Goal: Information Seeking & Learning: Learn about a topic

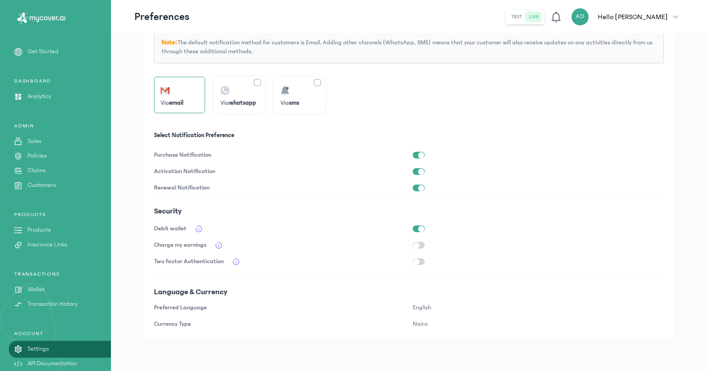
scroll to position [10, 0]
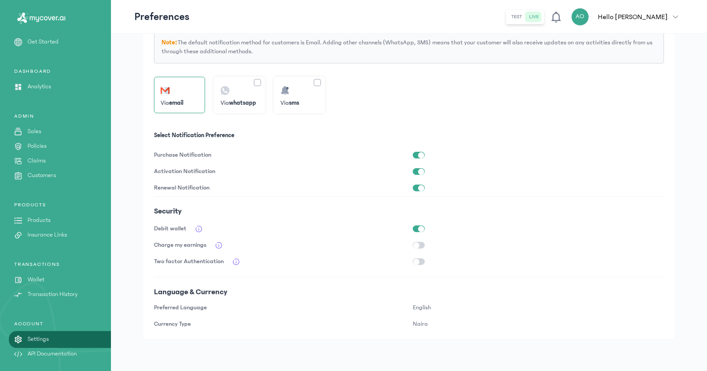
click at [47, 220] on p "Products" at bounding box center [39, 220] width 23 height 9
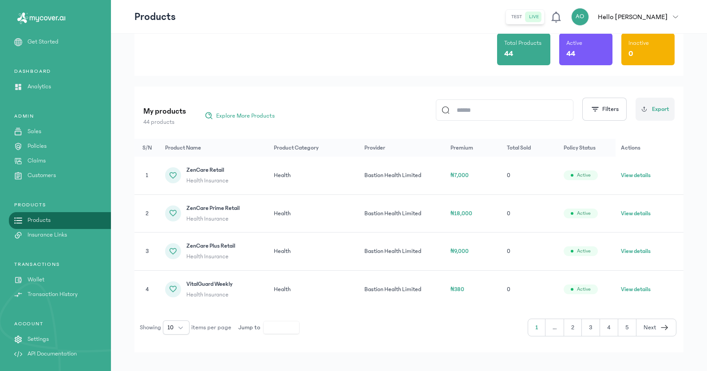
scroll to position [60, 0]
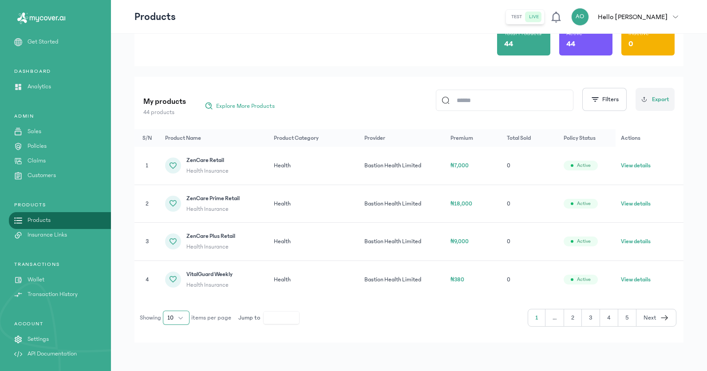
click at [183, 318] on button "10" at bounding box center [176, 318] width 27 height 14
click at [178, 268] on li "40" at bounding box center [176, 270] width 23 height 14
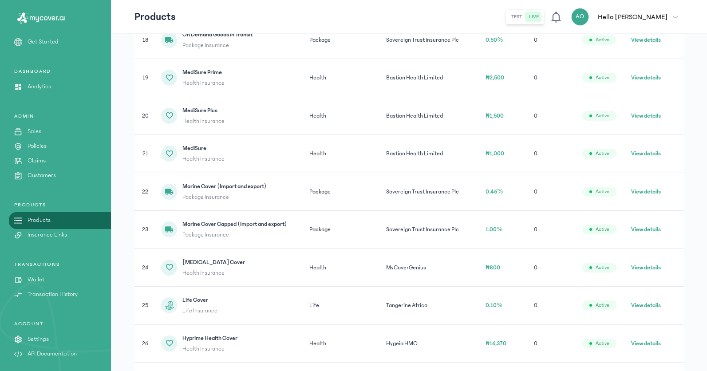
scroll to position [1046, 0]
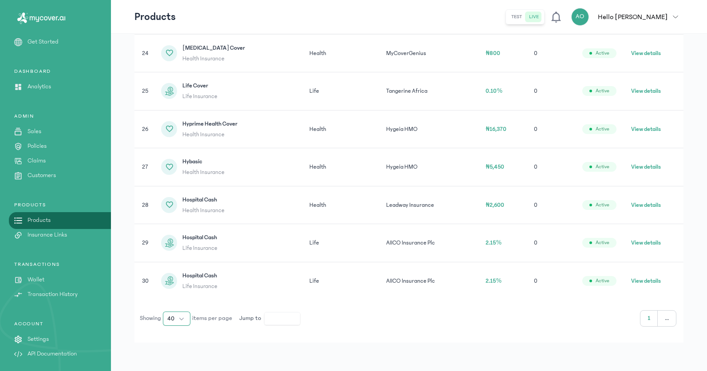
click at [183, 318] on button "40" at bounding box center [177, 319] width 28 height 14
click at [180, 299] on li "100" at bounding box center [177, 299] width 24 height 14
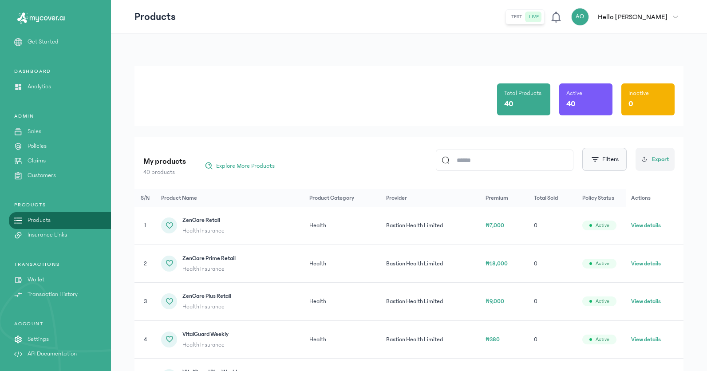
click at [606, 160] on button "Filters" at bounding box center [605, 159] width 44 height 23
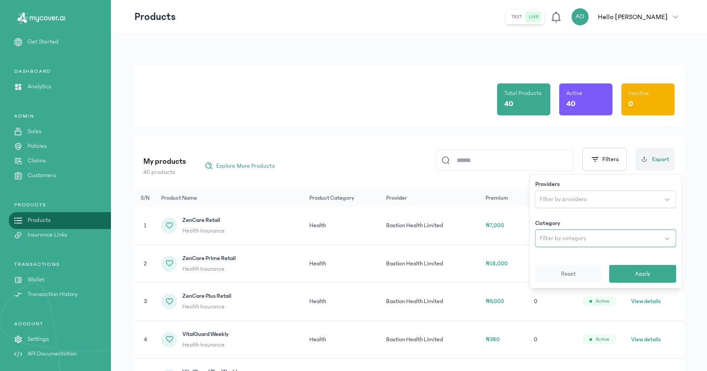
click at [589, 234] on button "Filter by category" at bounding box center [605, 239] width 141 height 18
click at [629, 273] on button "Apply" at bounding box center [643, 274] width 67 height 18
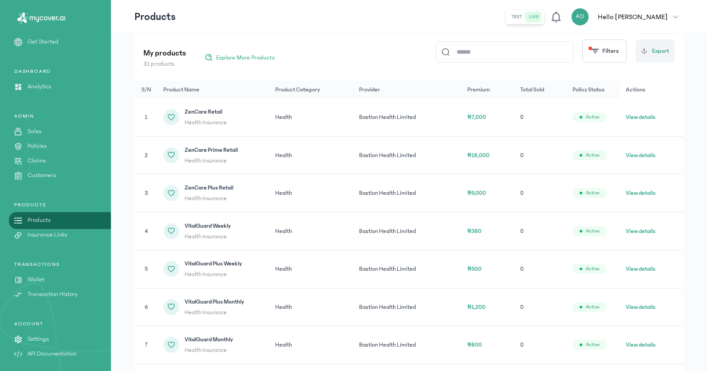
scroll to position [108, 0]
click at [640, 155] on button "View details" at bounding box center [641, 155] width 30 height 9
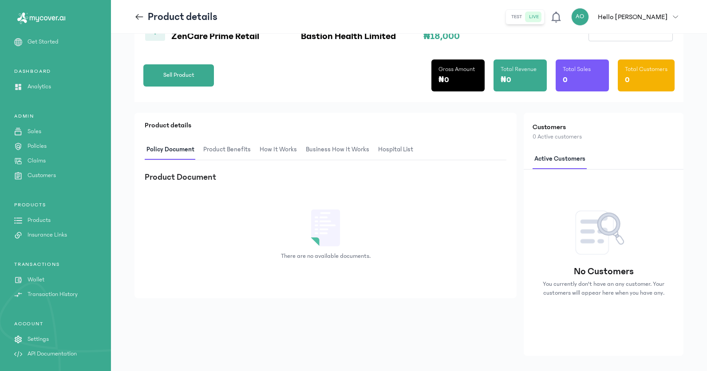
scroll to position [113, 0]
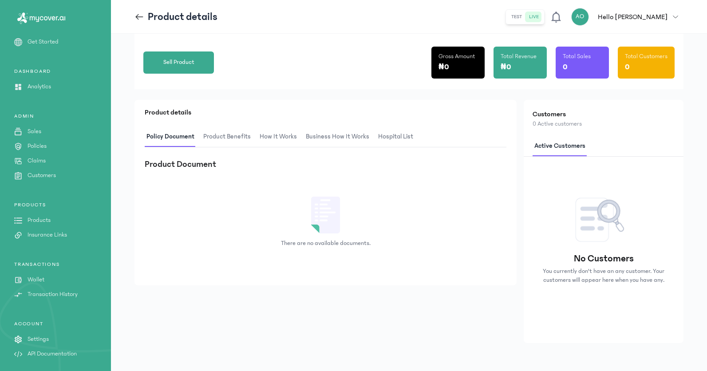
click at [225, 138] on span "Product Benefits" at bounding box center [227, 137] width 51 height 21
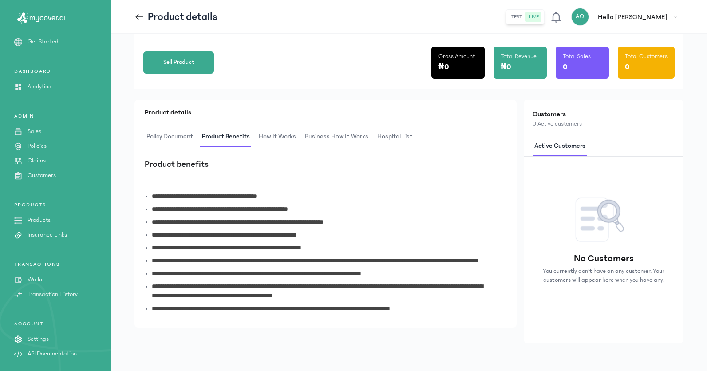
click at [282, 136] on span "How It Works" at bounding box center [277, 137] width 41 height 21
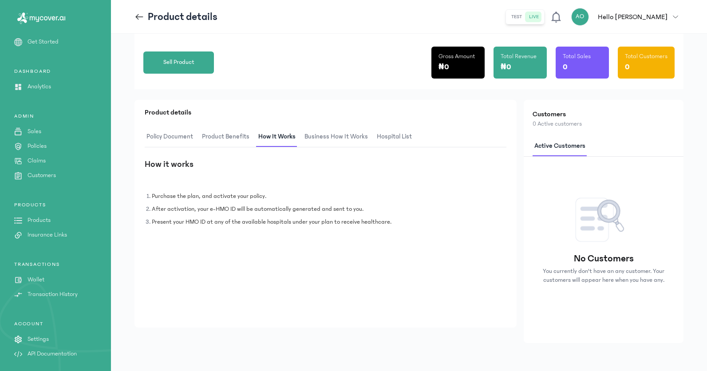
click at [343, 133] on span "Business How It Works" at bounding box center [336, 137] width 67 height 21
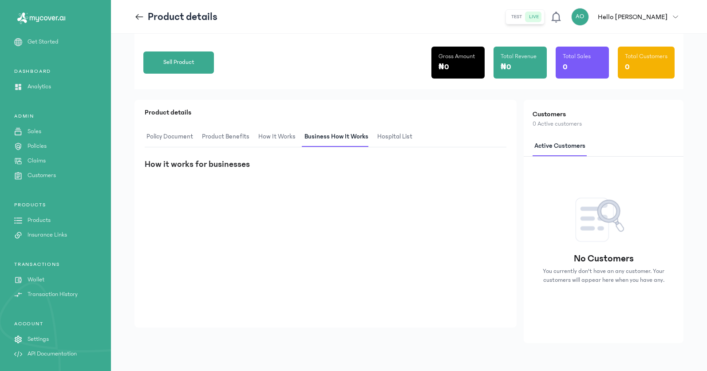
click at [395, 135] on span "hospital List" at bounding box center [395, 137] width 39 height 21
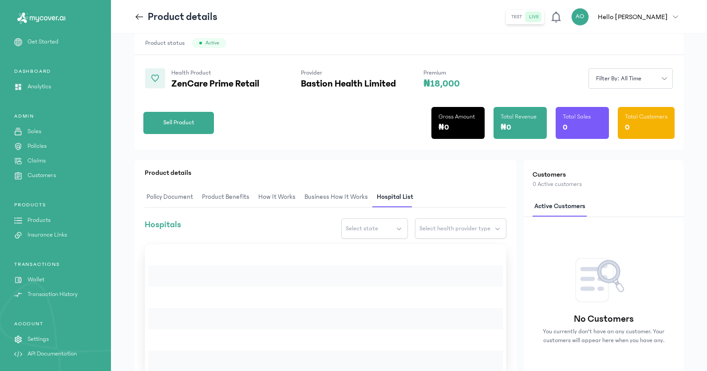
scroll to position [46, 0]
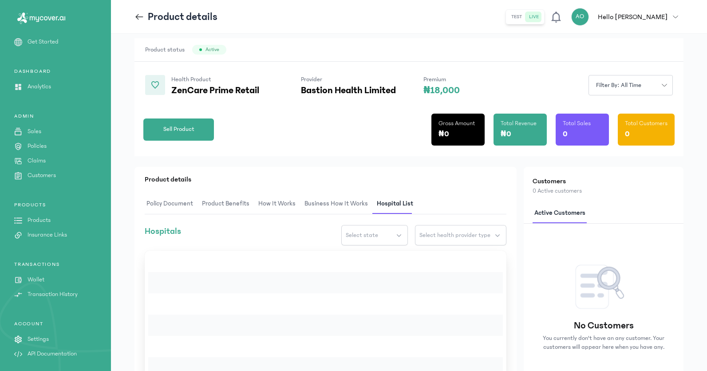
click at [142, 15] on icon at bounding box center [140, 17] width 10 height 10
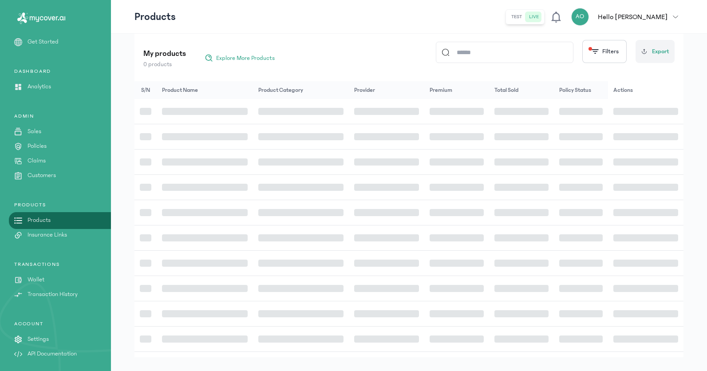
scroll to position [60, 0]
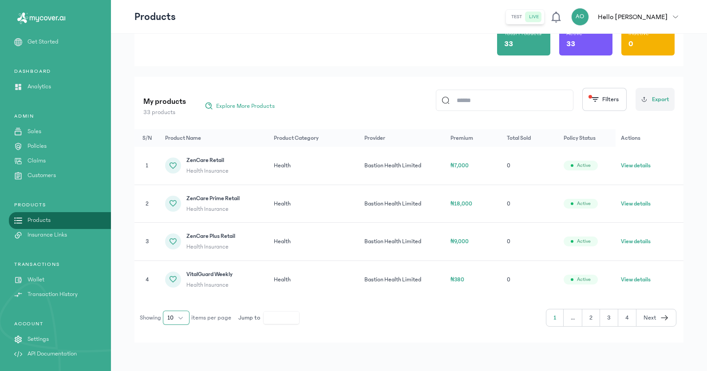
click at [174, 321] on span "10" at bounding box center [170, 317] width 6 height 9
click at [176, 298] on span "100" at bounding box center [173, 298] width 10 height 9
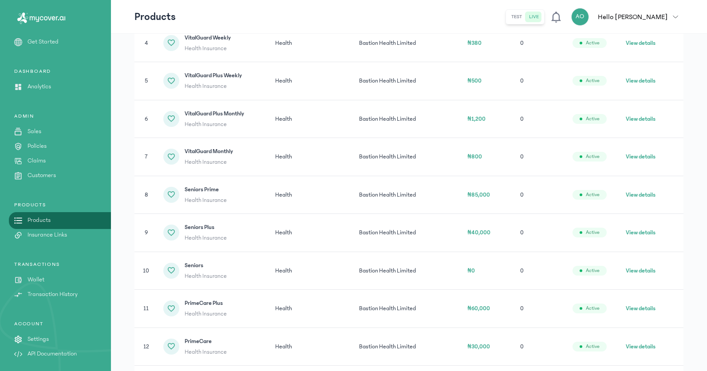
scroll to position [300, 0]
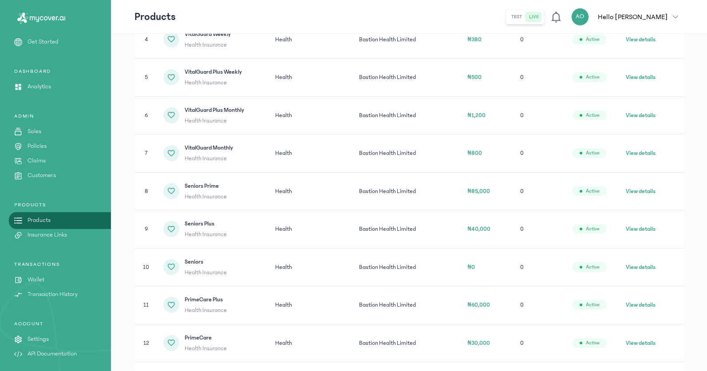
click at [634, 229] on button "View details" at bounding box center [641, 229] width 30 height 9
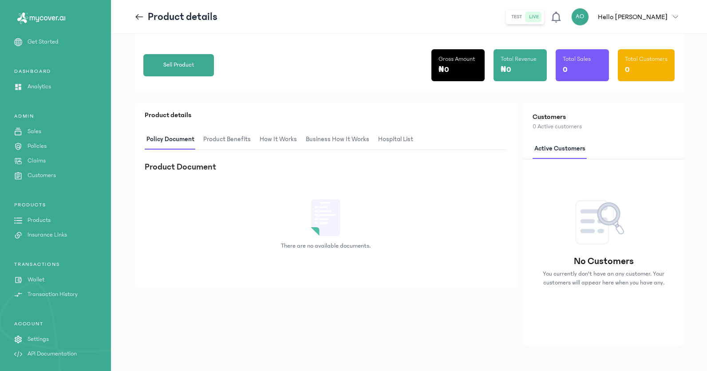
scroll to position [113, 0]
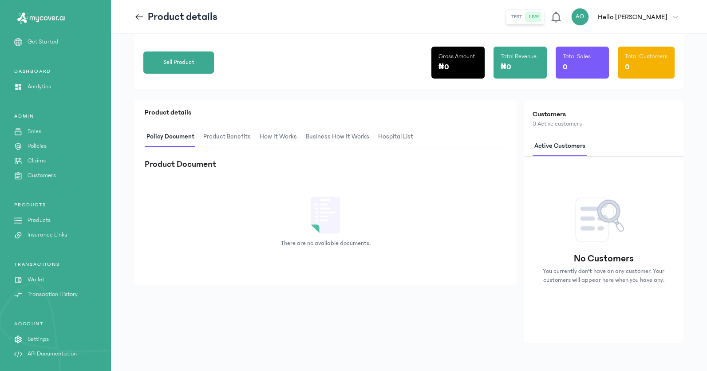
click at [227, 137] on span "Product Benefits" at bounding box center [227, 137] width 51 height 21
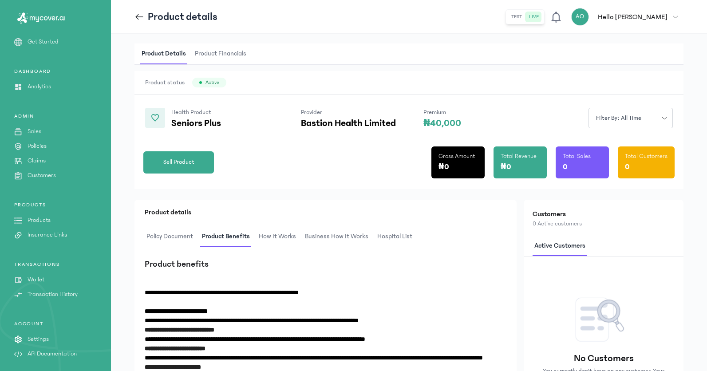
scroll to position [11, 0]
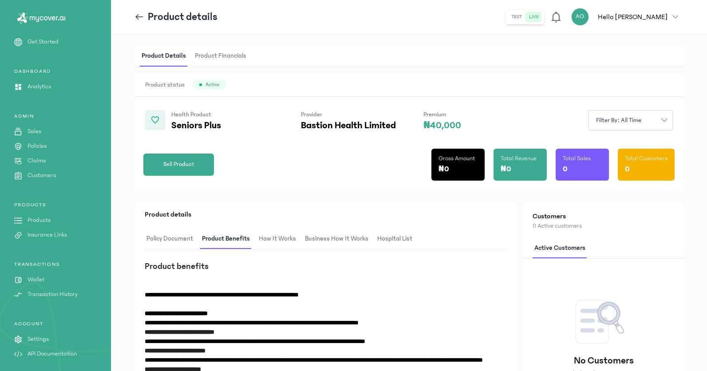
click at [206, 58] on span "Product Financials" at bounding box center [220, 56] width 55 height 21
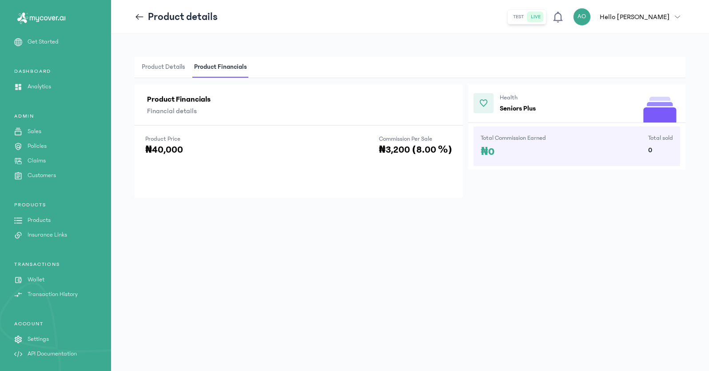
click at [135, 20] on icon at bounding box center [140, 17] width 10 height 10
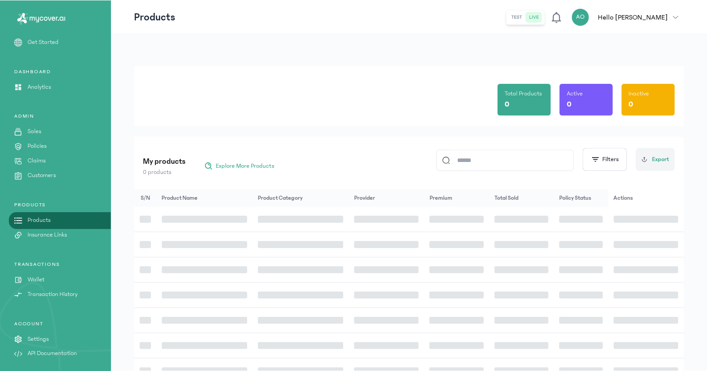
scroll to position [123, 0]
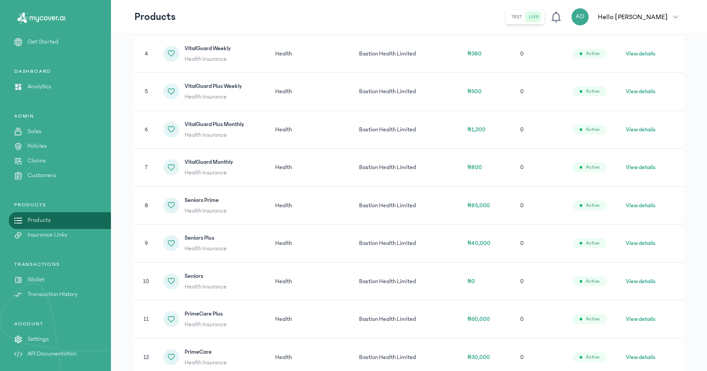
scroll to position [286, 0]
click at [646, 204] on button "View details" at bounding box center [641, 205] width 30 height 9
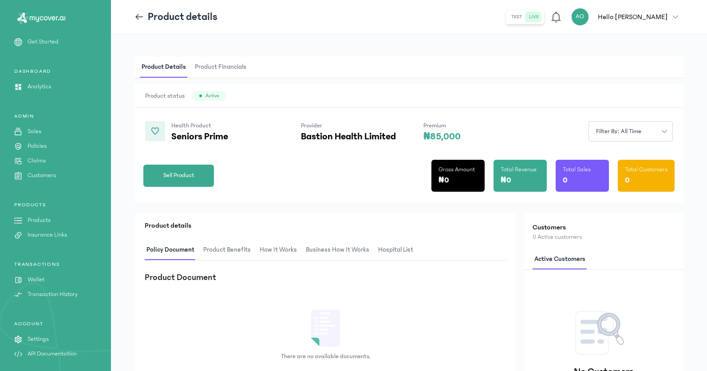
click at [232, 248] on span "Product Benefits" at bounding box center [227, 250] width 51 height 21
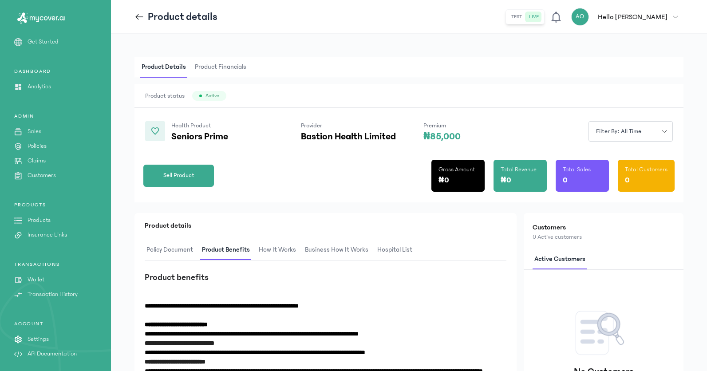
click at [140, 14] on icon at bounding box center [140, 17] width 10 height 10
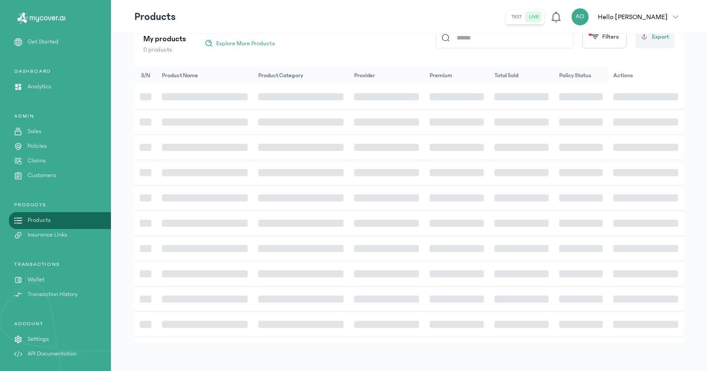
scroll to position [60, 0]
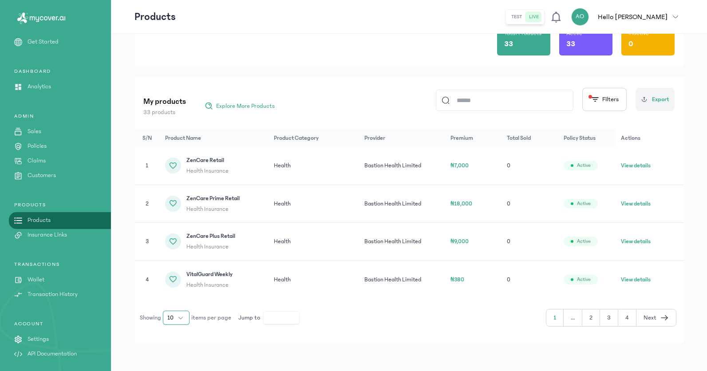
click at [185, 315] on button "10" at bounding box center [176, 318] width 27 height 14
click at [183, 295] on li "100" at bounding box center [176, 298] width 23 height 14
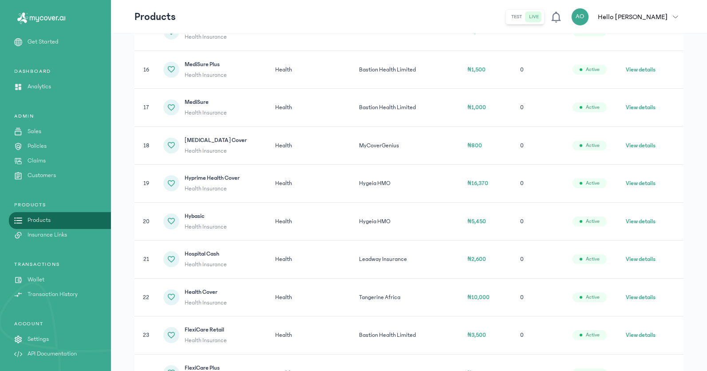
scroll to position [726, 0]
click at [645, 182] on button "View details" at bounding box center [641, 182] width 30 height 9
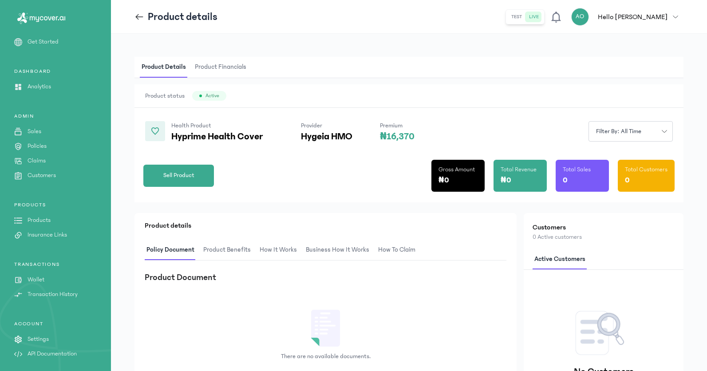
click at [240, 250] on span "Product Benefits" at bounding box center [227, 250] width 51 height 21
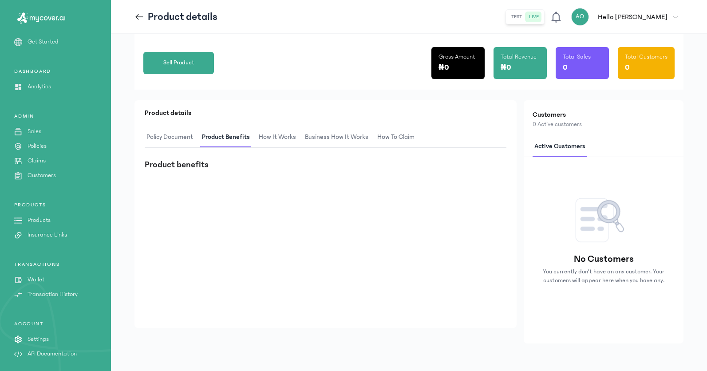
scroll to position [113, 0]
click at [184, 138] on span "Policy Document" at bounding box center [170, 137] width 50 height 21
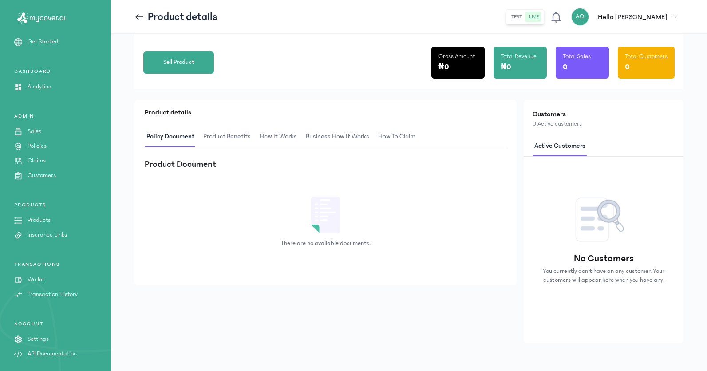
click at [224, 138] on span "Product Benefits" at bounding box center [227, 137] width 51 height 21
click at [276, 138] on span "How It Works" at bounding box center [277, 137] width 41 height 21
click at [329, 139] on span "Business How It Works" at bounding box center [336, 137] width 67 height 21
click at [383, 137] on span "How to claim" at bounding box center [396, 137] width 41 height 21
click at [178, 136] on span "Policy Document" at bounding box center [170, 137] width 50 height 21
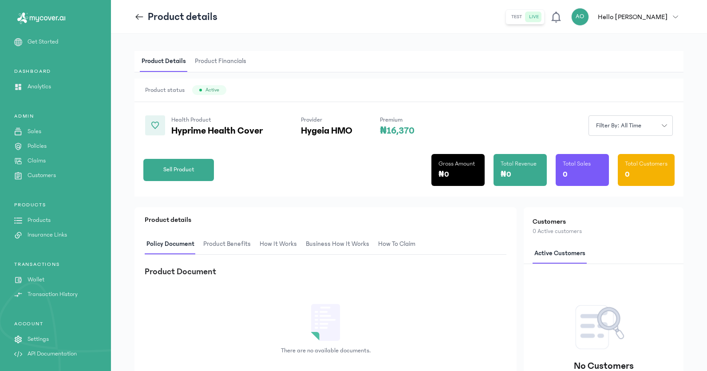
scroll to position [0, 0]
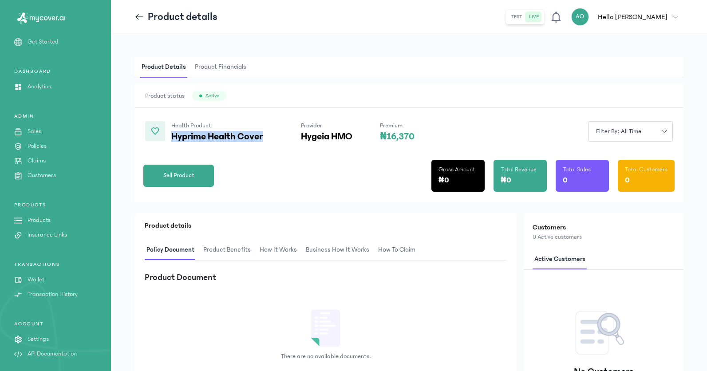
drag, startPoint x: 173, startPoint y: 135, endPoint x: 262, endPoint y: 134, distance: 89.3
click at [262, 134] on p "Hyprime Health Cover" at bounding box center [222, 136] width 102 height 11
click at [139, 17] on icon at bounding box center [140, 17] width 10 height 10
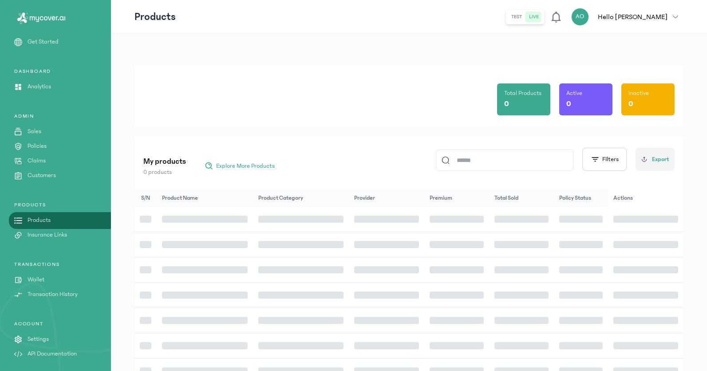
scroll to position [123, 0]
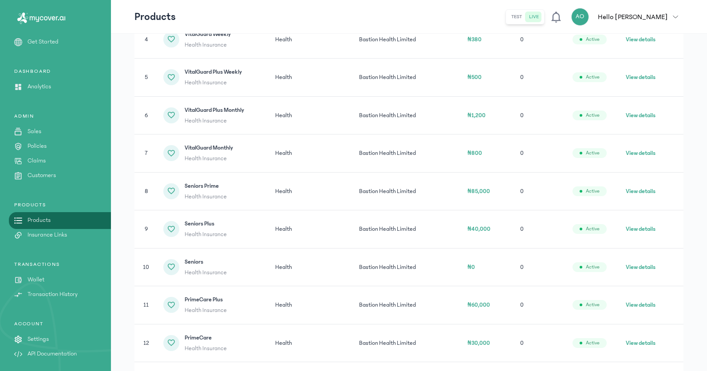
scroll to position [301, 0]
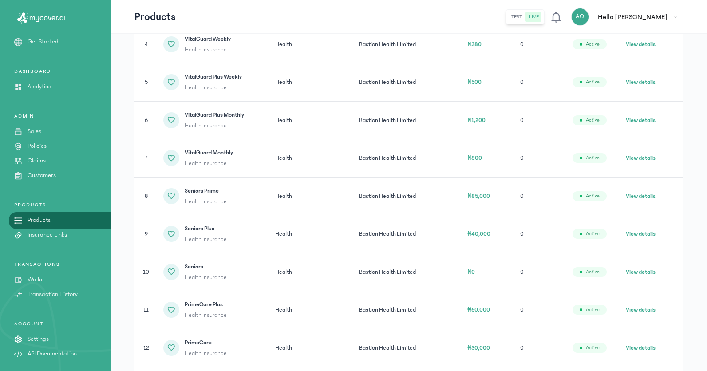
scroll to position [287, 0]
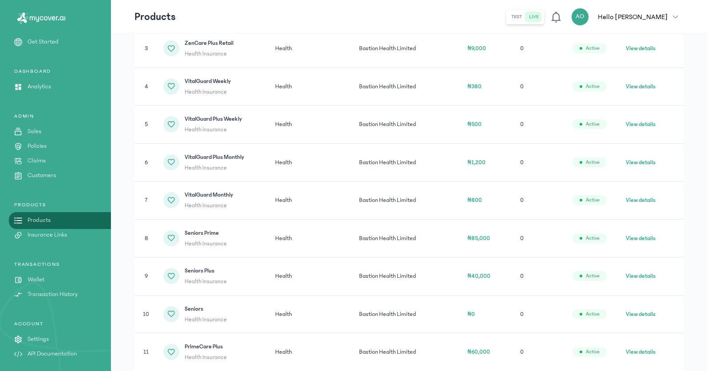
scroll to position [251, 0]
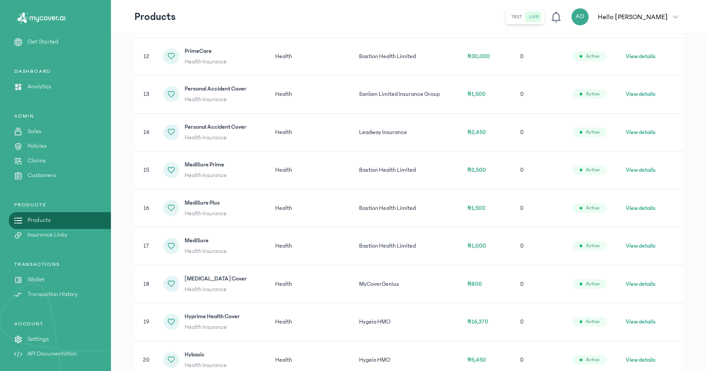
scroll to position [614, 0]
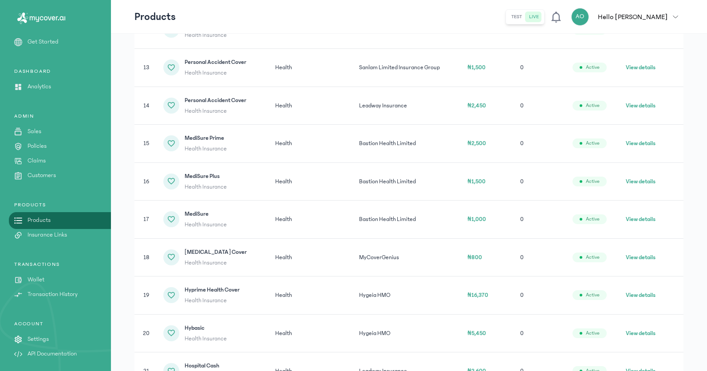
drag, startPoint x: 116, startPoint y: 222, endPoint x: 133, endPoint y: 240, distance: 24.5
click at [133, 240] on div "Total Products 31 Active 31 Inactive 0 My products 31 products Explore More Pro…" at bounding box center [409, 130] width 596 height 1421
click at [637, 294] on button "View details" at bounding box center [641, 295] width 30 height 9
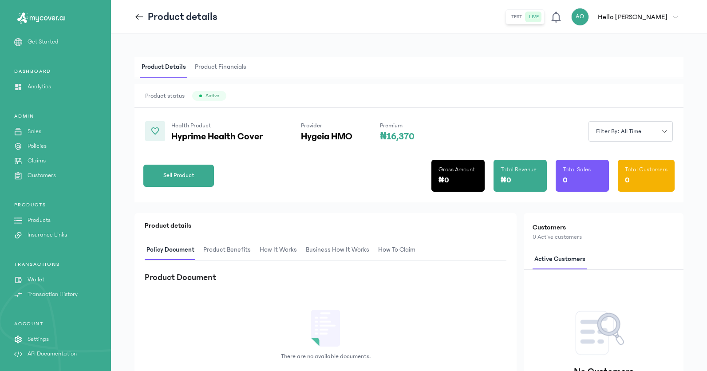
click at [237, 248] on span "Product Benefits" at bounding box center [227, 250] width 51 height 21
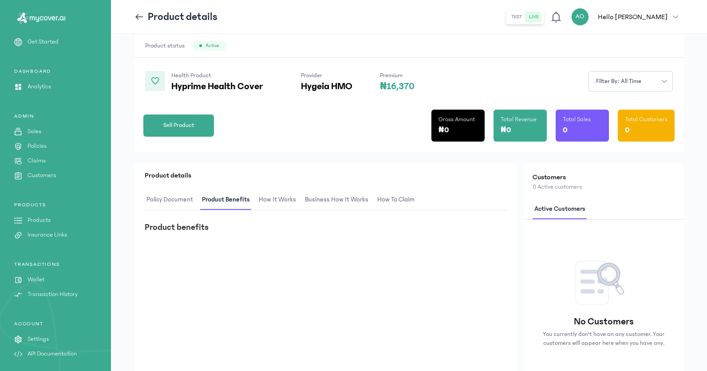
scroll to position [113, 0]
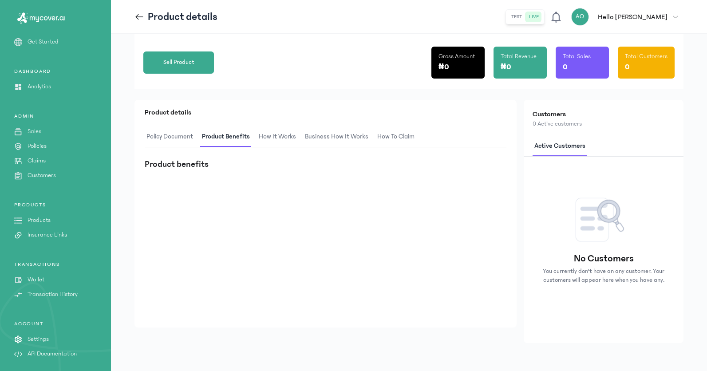
click at [178, 138] on span "Policy Document" at bounding box center [170, 137] width 50 height 21
click at [236, 133] on span "Product Benefits" at bounding box center [227, 137] width 51 height 21
